Goal: Information Seeking & Learning: Learn about a topic

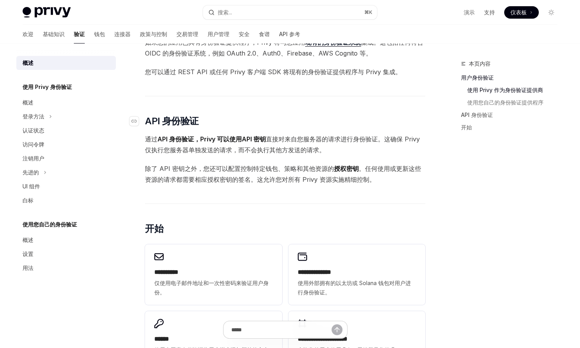
scroll to position [368, 0]
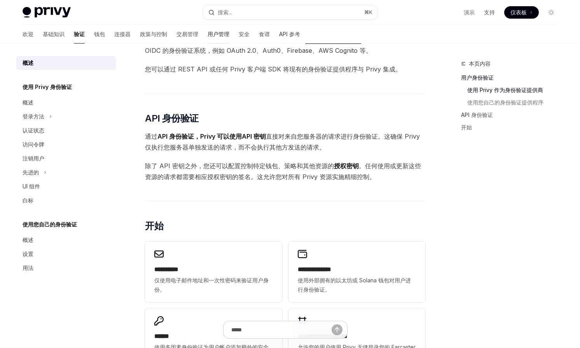
click at [208, 34] on font "用户管理" at bounding box center [219, 34] width 22 height 7
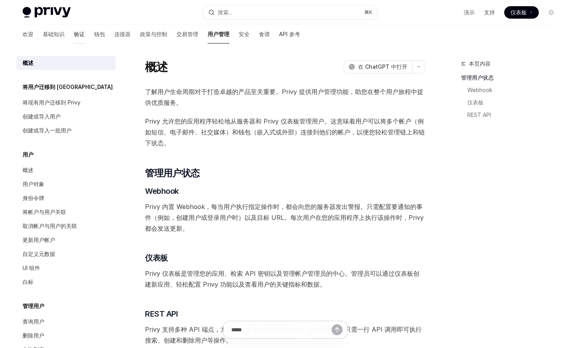
click at [74, 36] on font "验证" at bounding box center [79, 34] width 11 height 7
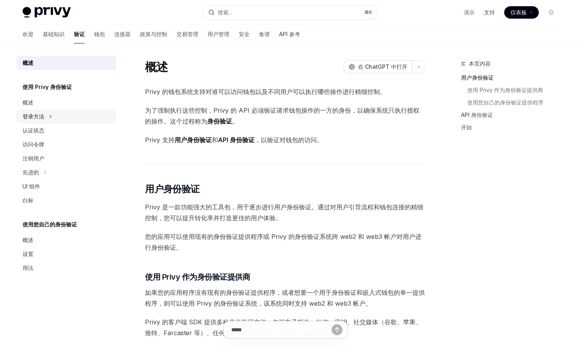
click at [48, 114] on div "登录方法" at bounding box center [66, 117] width 100 height 14
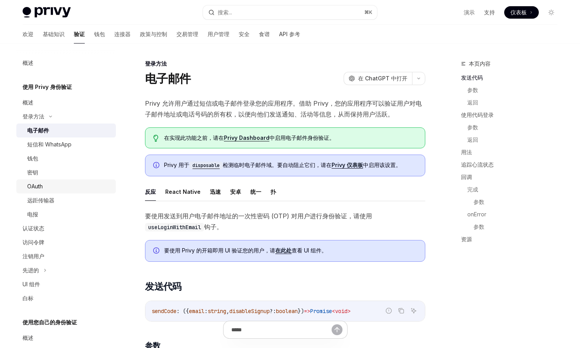
click at [46, 186] on div "OAuth" at bounding box center [69, 186] width 84 height 9
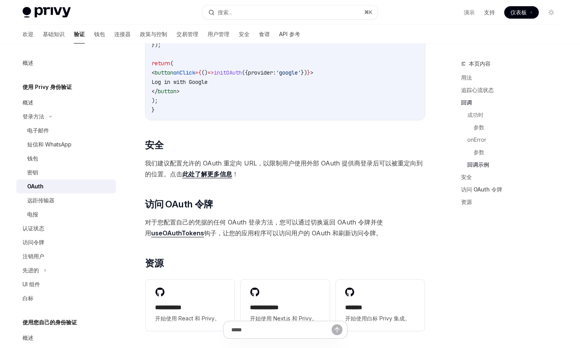
scroll to position [1512, 0]
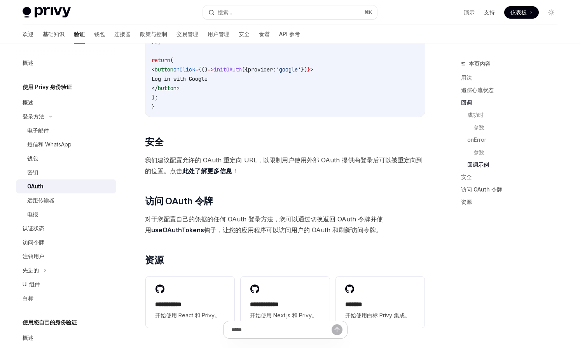
click at [213, 169] on font "此处了解更多信息" at bounding box center [207, 171] width 50 height 8
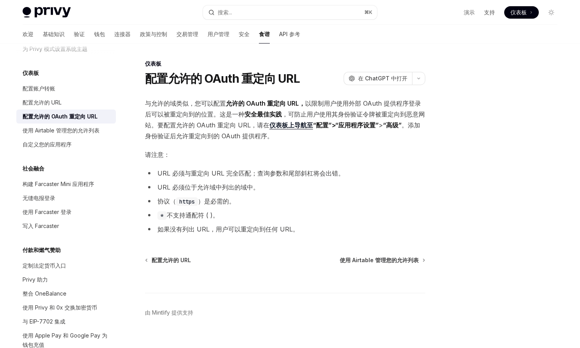
scroll to position [348, 0]
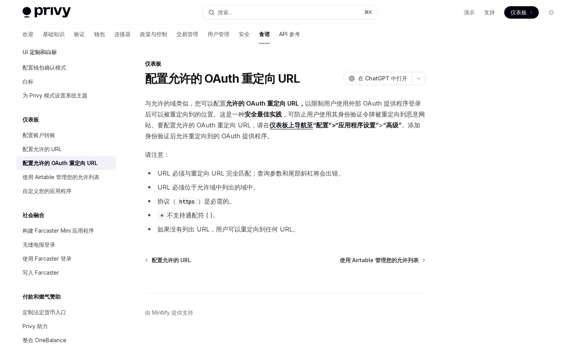
click at [237, 208] on ul "URL 必须与重定向 URL 完全匹配；查询参数和尾部斜杠将会出错。 URL 必须位于允许域中列出的域中。 协议（ https ）是必需的。 * 不支持 通配…" at bounding box center [285, 201] width 280 height 67
click at [58, 147] on font "配置允许的 URL" at bounding box center [42, 149] width 39 height 7
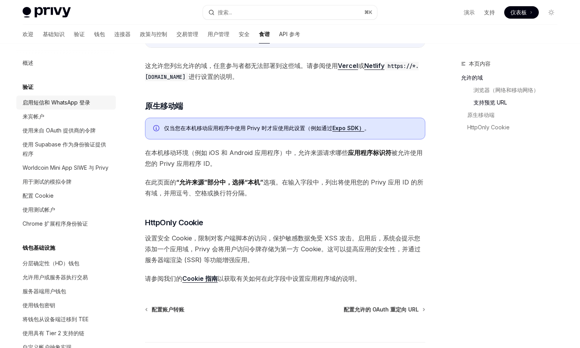
click at [69, 103] on font "启用短信和 WhatsApp 登录" at bounding box center [57, 102] width 68 height 7
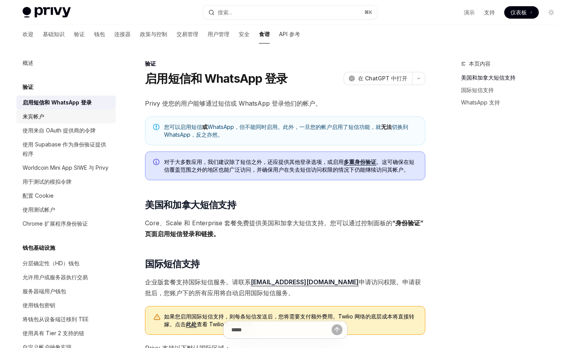
click at [59, 114] on div "来宾帐户" at bounding box center [67, 116] width 89 height 9
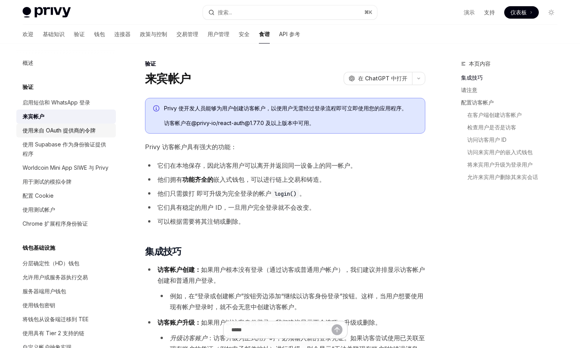
click at [66, 131] on font "使用来自 OAuth 提供商的令牌" at bounding box center [59, 130] width 73 height 7
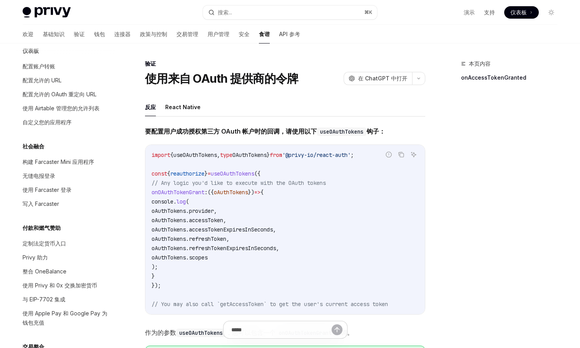
scroll to position [425, 0]
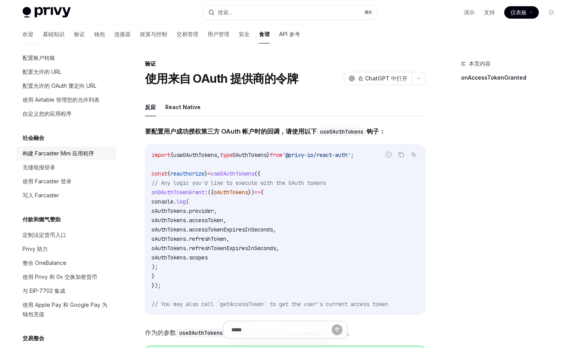
click at [52, 149] on div "构建 Farcaster Mini 应用程序" at bounding box center [59, 153] width 72 height 9
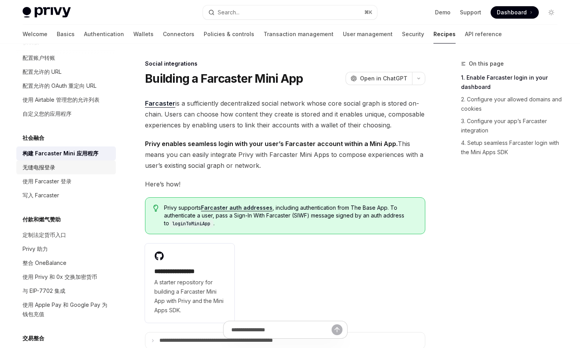
click at [50, 164] on font "无缝电报登录" at bounding box center [39, 167] width 33 height 7
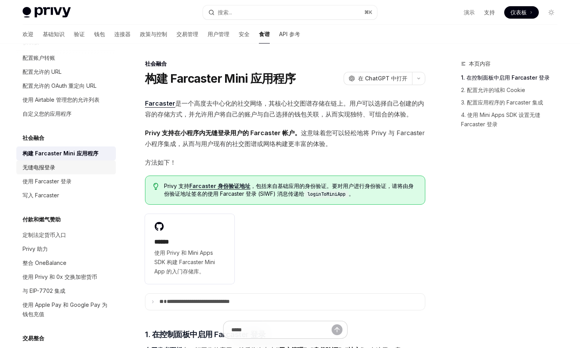
type textarea "*"
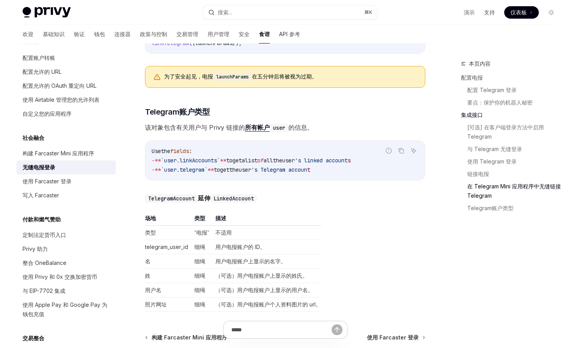
scroll to position [1242, 0]
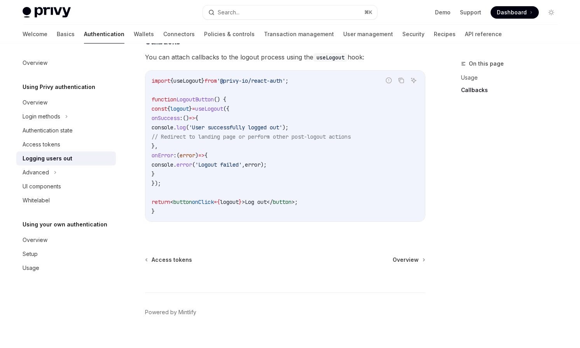
scroll to position [374, 0]
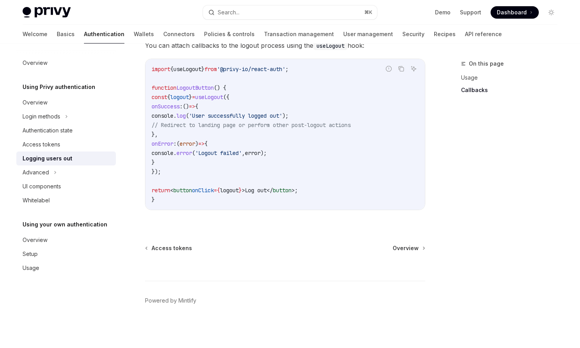
click at [172, 220] on div "Report incorrect code Copy Ask AI logout : () => Promise < void > ​ Usage To lo…" at bounding box center [285, 2] width 280 height 441
click at [261, 118] on span "'User successfully logged out'" at bounding box center [235, 115] width 93 height 7
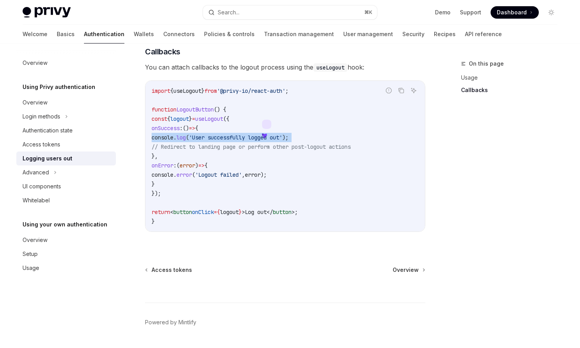
scroll to position [350, 0]
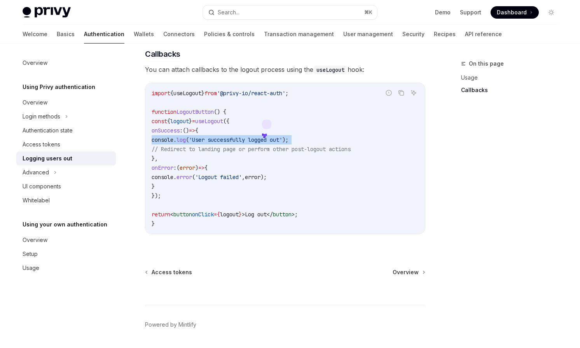
click at [306, 114] on code "import { useLogout } from '@privy-io/react-auth' ; function LogoutButton () { c…" at bounding box center [285, 159] width 267 height 140
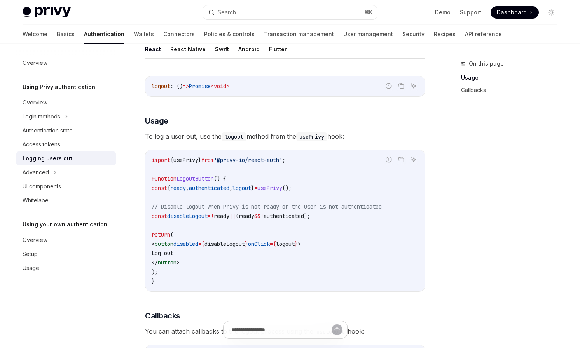
scroll to position [0, 0]
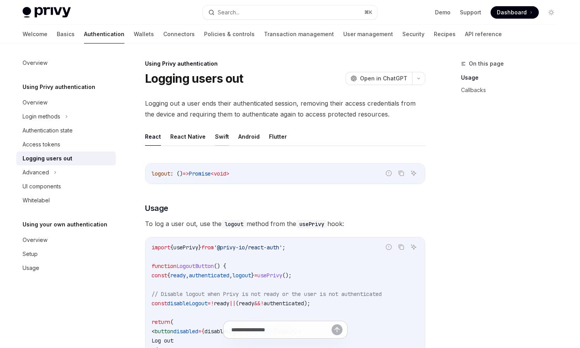
click at [225, 140] on button "Swift" at bounding box center [222, 137] width 14 height 18
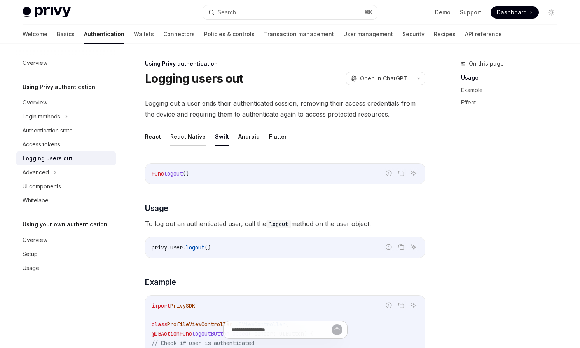
click at [196, 138] on button "React Native" at bounding box center [187, 137] width 35 height 18
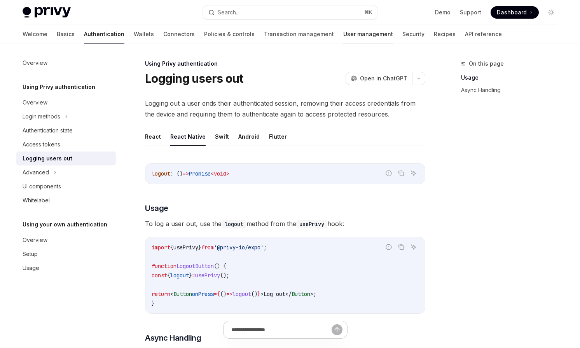
click at [343, 33] on link "User management" at bounding box center [368, 34] width 50 height 19
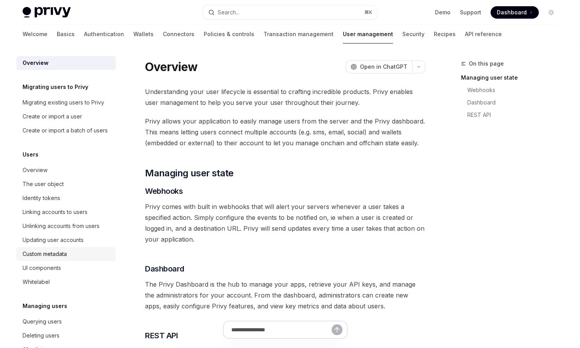
scroll to position [92, 0]
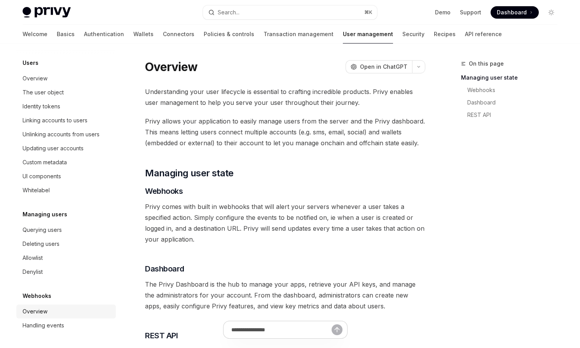
click at [43, 312] on div "Overview" at bounding box center [35, 311] width 25 height 9
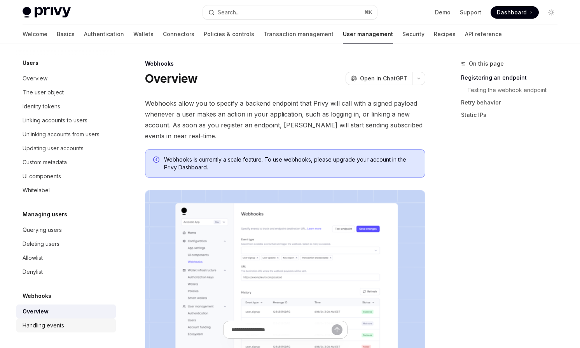
click at [51, 324] on div "Handling events" at bounding box center [44, 325] width 42 height 9
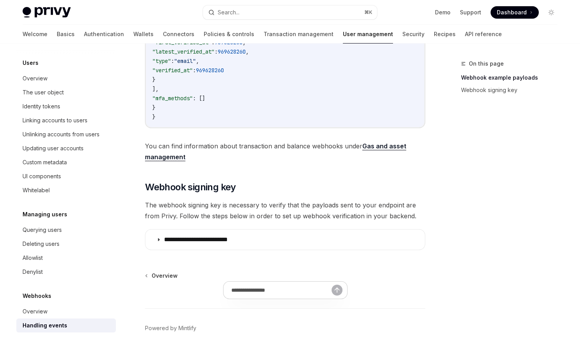
scroll to position [344, 0]
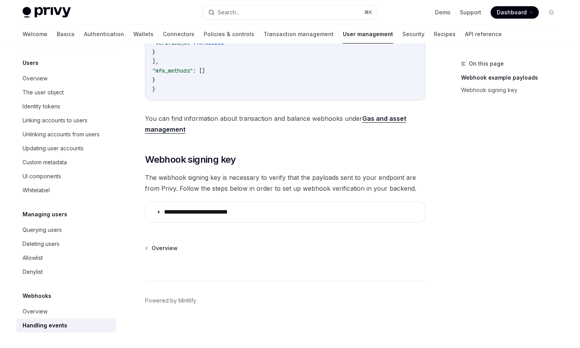
click at [64, 302] on div "Webhooks Overview Handling events" at bounding box center [66, 312] width 100 height 41
click at [47, 306] on link "Overview" at bounding box center [66, 312] width 100 height 14
type textarea "*"
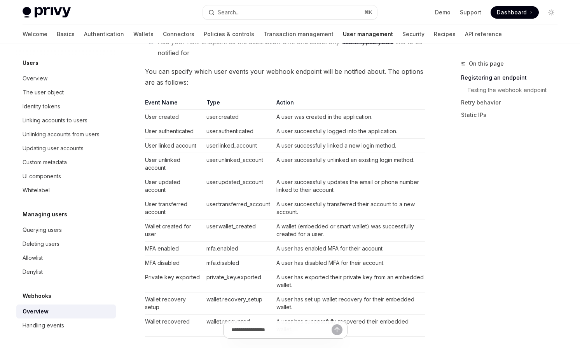
scroll to position [442, 0]
